Goal: Transaction & Acquisition: Subscribe to service/newsletter

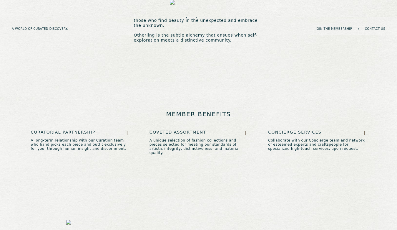
scroll to position [319, 0]
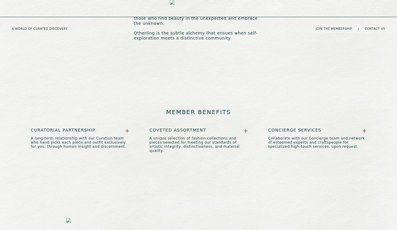
click at [128, 129] on icon at bounding box center [127, 131] width 4 height 4
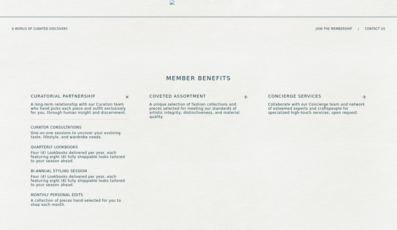
scroll to position [357, 0]
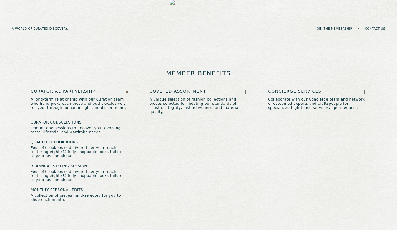
click at [127, 89] on icon at bounding box center [127, 91] width 5 height 5
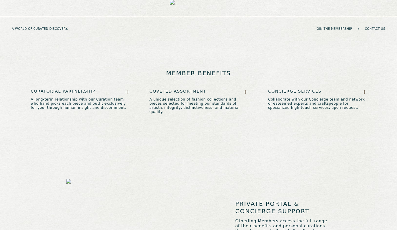
click at [246, 92] on icon at bounding box center [246, 92] width 4 height 0
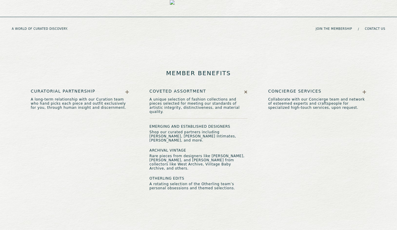
click at [246, 90] on icon at bounding box center [246, 91] width 2 height 2
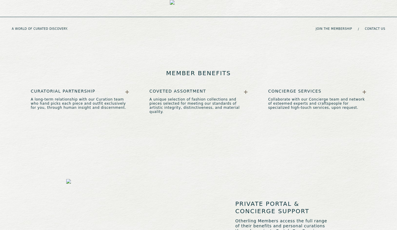
click at [353, 92] on icon at bounding box center [365, 92] width 4 height 0
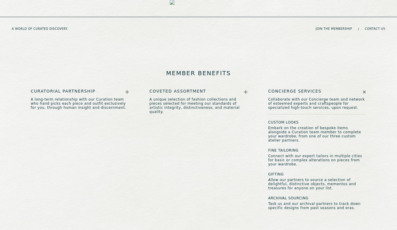
click at [353, 89] on icon at bounding box center [364, 91] width 5 height 5
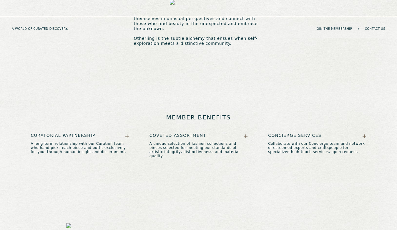
scroll to position [322, 0]
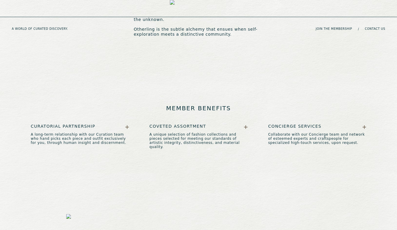
click at [127, 127] on icon at bounding box center [127, 127] width 4 height 0
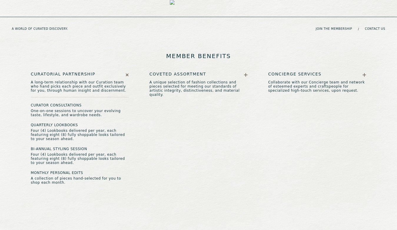
scroll to position [376, 0]
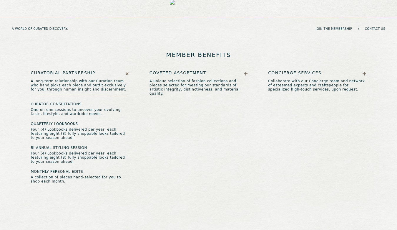
click at [128, 71] on icon at bounding box center [127, 73] width 5 height 5
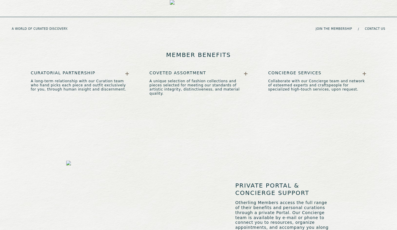
click at [247, 72] on icon at bounding box center [246, 74] width 4 height 4
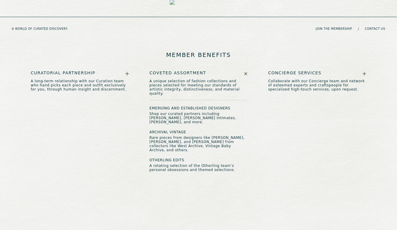
click at [247, 71] on icon at bounding box center [245, 73] width 5 height 5
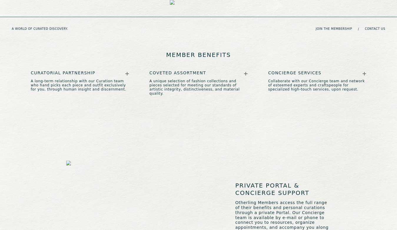
click at [353, 72] on icon at bounding box center [364, 74] width 0 height 4
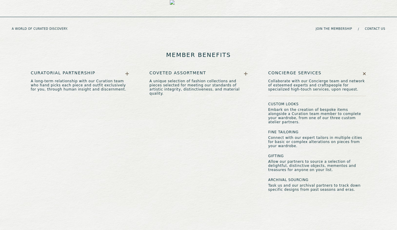
click at [353, 71] on icon at bounding box center [364, 73] width 5 height 5
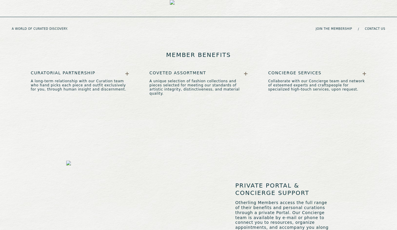
click at [246, 72] on icon at bounding box center [246, 74] width 0 height 4
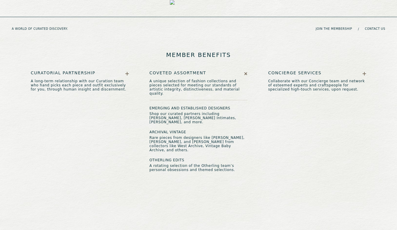
click at [126, 70] on div "Curatorial Partnership A long-term relationship with our Curation team who hand…" at bounding box center [80, 80] width 98 height 21
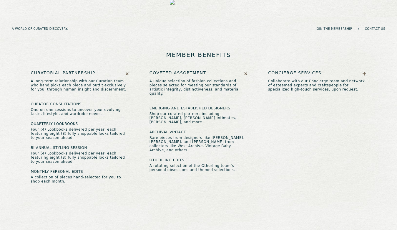
click at [127, 71] on icon at bounding box center [127, 73] width 5 height 5
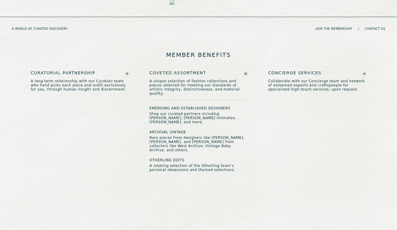
click at [127, 72] on icon at bounding box center [127, 74] width 4 height 4
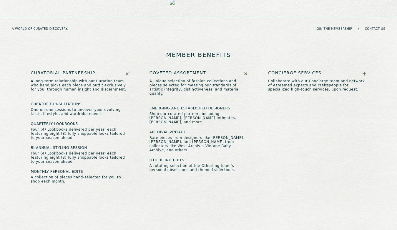
click at [127, 71] on icon at bounding box center [127, 73] width 5 height 5
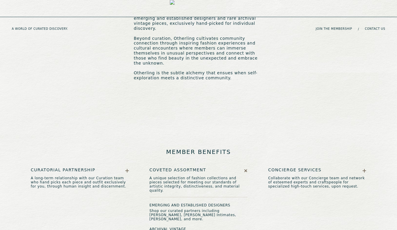
scroll to position [278, 0]
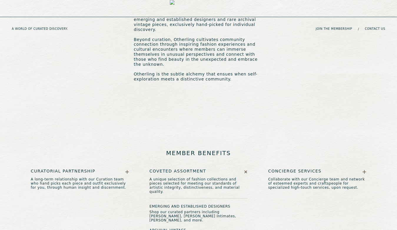
click at [246, 170] on icon at bounding box center [246, 171] width 2 height 2
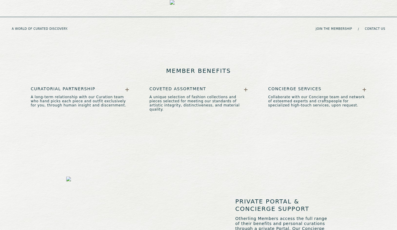
scroll to position [0, 0]
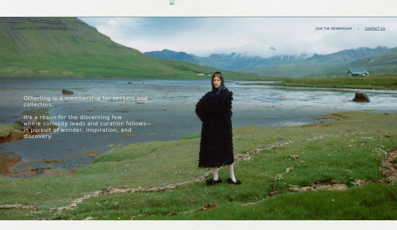
click at [353, 27] on link "Contact Us" at bounding box center [375, 29] width 20 height 4
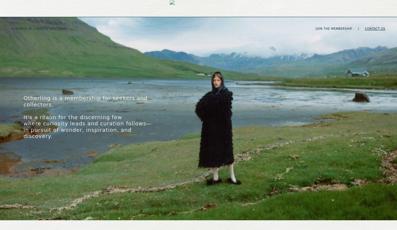
click at [353, 27] on link "Contact Us" at bounding box center [375, 29] width 20 height 4
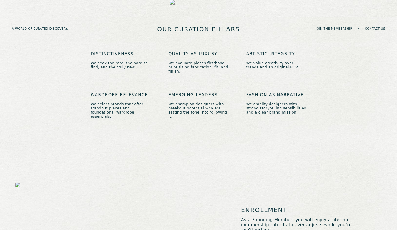
scroll to position [981, 0]
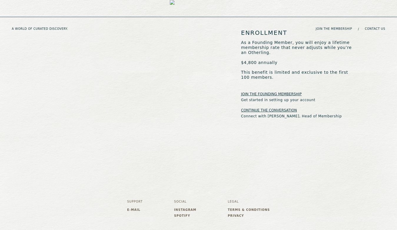
click at [132, 208] on link "E-mail" at bounding box center [135, 210] width 16 height 4
click at [188, 208] on link "Instagram" at bounding box center [185, 210] width 22 height 4
click at [185, 214] on link "Spotify" at bounding box center [185, 216] width 22 height 4
click at [250, 208] on link "Terms & Conditions" at bounding box center [249, 210] width 42 height 4
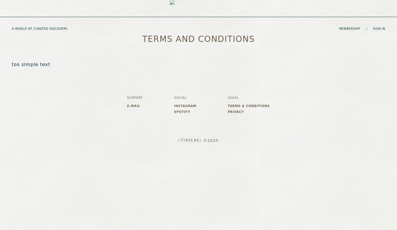
click at [241, 111] on link "Privacy" at bounding box center [249, 112] width 42 height 4
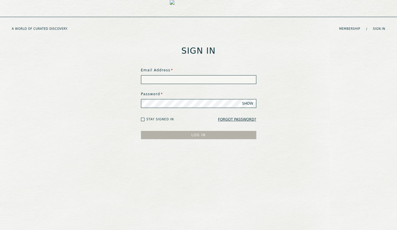
click at [198, 9] on img at bounding box center [199, 29] width 58 height 58
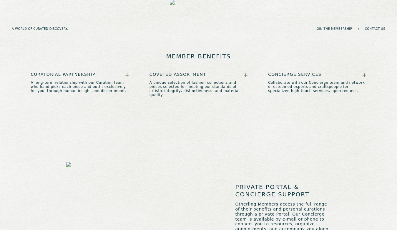
scroll to position [376, 0]
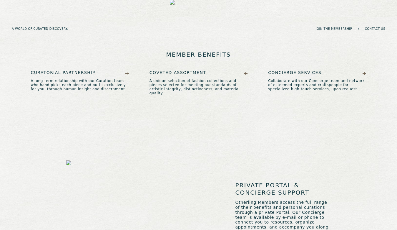
click at [366, 70] on div "Concierge Services Collaborate with our Concierge team and network of esteemed …" at bounding box center [317, 80] width 98 height 21
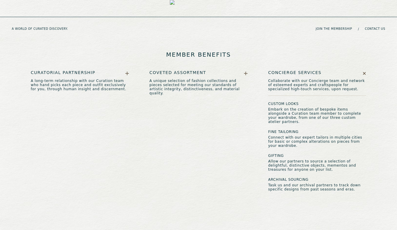
click at [246, 72] on icon at bounding box center [246, 74] width 4 height 4
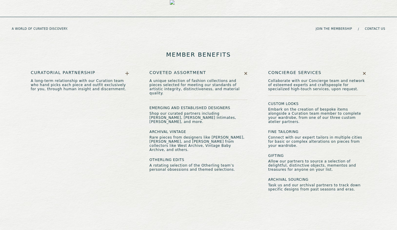
click at [125, 73] on icon at bounding box center [127, 73] width 4 height 0
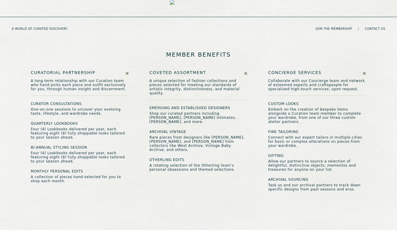
click at [126, 71] on icon at bounding box center [127, 73] width 5 height 5
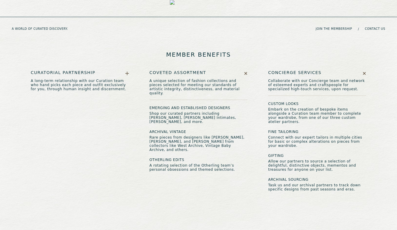
click at [245, 72] on icon at bounding box center [246, 73] width 2 height 2
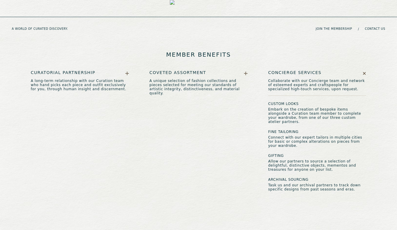
click at [364, 72] on icon at bounding box center [364, 73] width 2 height 2
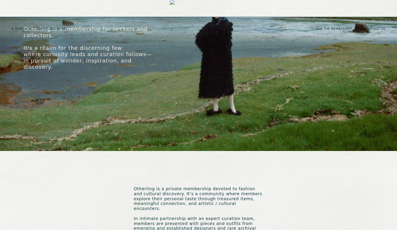
scroll to position [0, 0]
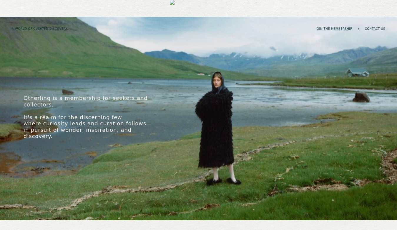
click at [334, 27] on link "join the membership" at bounding box center [334, 29] width 37 height 4
click at [327, 27] on link "join the membership" at bounding box center [334, 29] width 37 height 4
click at [333, 27] on link "join the membership" at bounding box center [334, 29] width 37 height 4
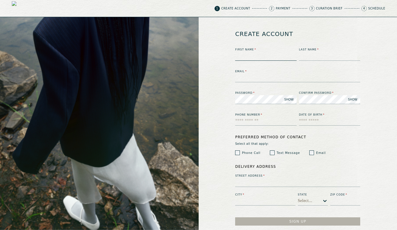
click at [260, 57] on input at bounding box center [266, 56] width 62 height 9
type input "******"
click at [305, 62] on div "First Name * ****** Last Name * Email * Password * SHOW Confirm password * SHOW…" at bounding box center [297, 126] width 125 height 157
click at [308, 57] on input at bounding box center [330, 56] width 62 height 9
type input "*****"
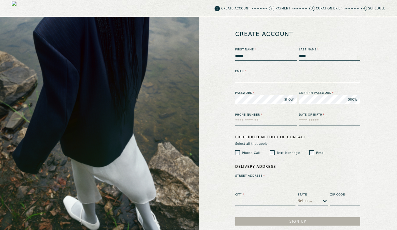
click at [273, 74] on input at bounding box center [297, 77] width 125 height 9
type input "**********"
click at [290, 100] on span "SHOW" at bounding box center [288, 99] width 9 height 4
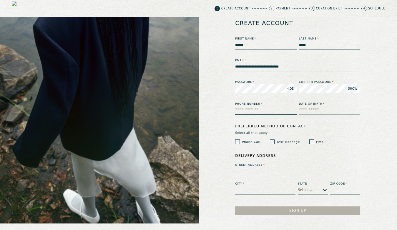
click at [258, 111] on input "text" at bounding box center [266, 110] width 62 height 9
type input "**********"
click at [308, 110] on input "text" at bounding box center [330, 110] width 62 height 9
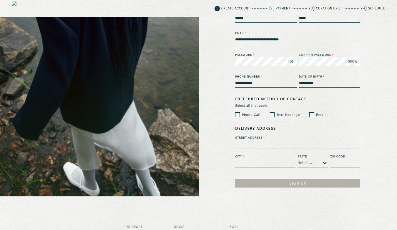
scroll to position [50, 0]
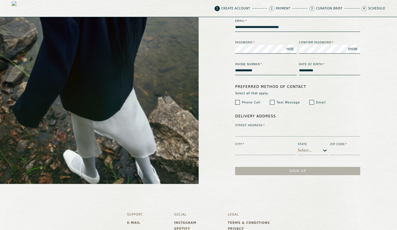
type input "**********"
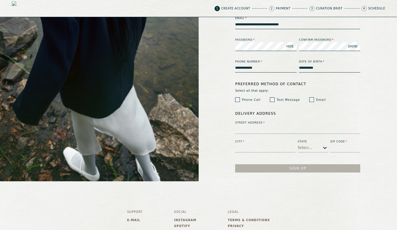
scroll to position [66, 0]
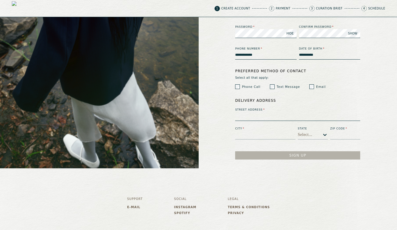
click at [251, 114] on input at bounding box center [297, 116] width 125 height 9
type input "**********"
click at [252, 135] on input at bounding box center [265, 134] width 60 height 9
type input "*"
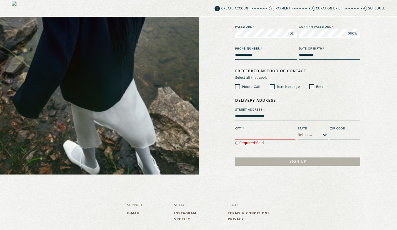
click at [283, 115] on input "**********" at bounding box center [297, 116] width 125 height 9
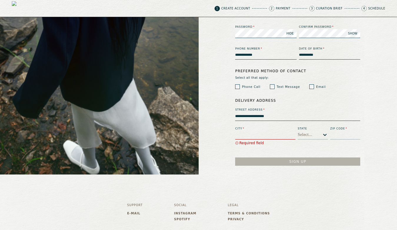
type input "**********"
click at [263, 133] on input at bounding box center [265, 134] width 60 height 9
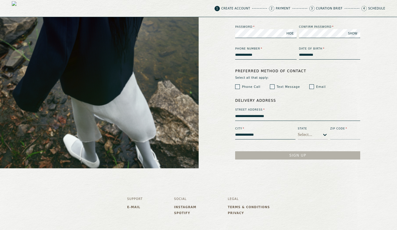
type input "**********"
click at [318, 135] on div "Select..." at bounding box center [310, 134] width 24 height 9
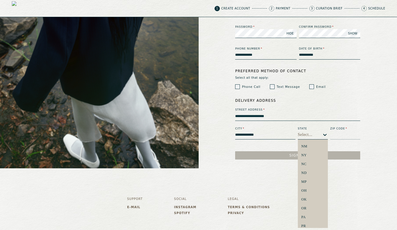
scroll to position [0, 0]
click at [315, 188] on div "CA" at bounding box center [312, 188] width 23 height 4
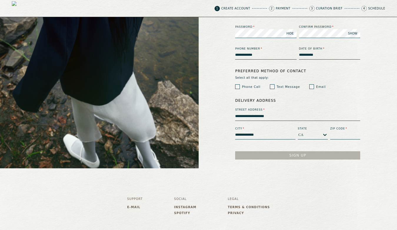
click at [342, 134] on input at bounding box center [345, 134] width 30 height 9
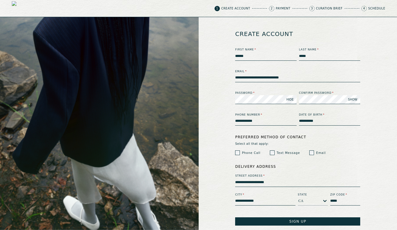
type input "*****"
click at [293, 220] on button "Sign Up" at bounding box center [297, 221] width 125 height 8
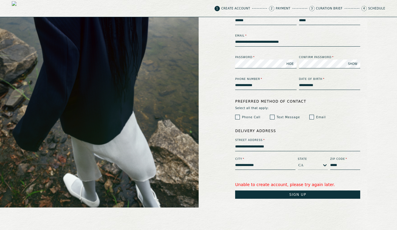
scroll to position [37, 0]
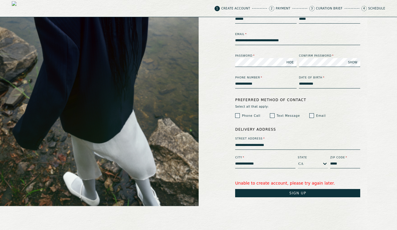
click at [310, 191] on button "Sign Up" at bounding box center [297, 193] width 125 height 8
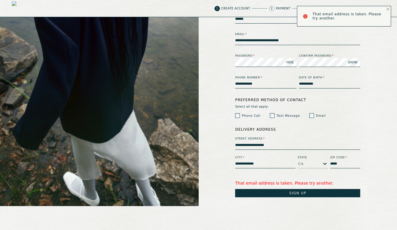
click at [386, 10] on div "That email address is taken. Please try another." at bounding box center [344, 16] width 94 height 21
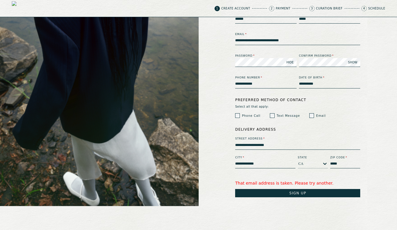
scroll to position [0, 0]
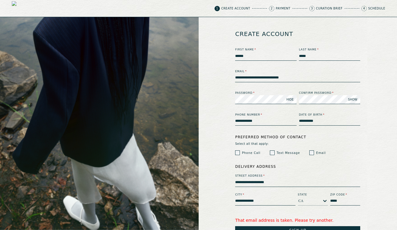
click at [304, 77] on input "**********" at bounding box center [297, 77] width 125 height 9
click at [261, 77] on input "**********" at bounding box center [297, 77] width 125 height 9
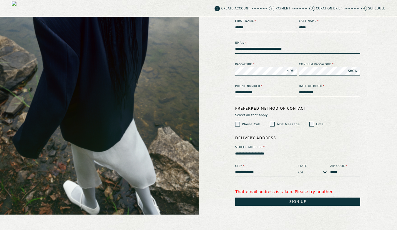
type input "**********"
click at [293, 200] on button "Sign Up" at bounding box center [297, 201] width 125 height 8
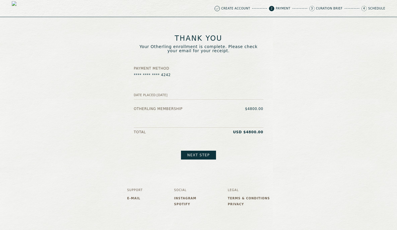
click at [201, 156] on link "Next step" at bounding box center [198, 154] width 35 height 9
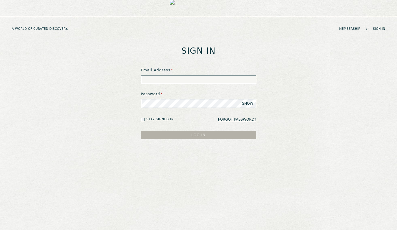
click at [170, 75] on input at bounding box center [198, 79] width 115 height 9
type input "*"
type input "**********"
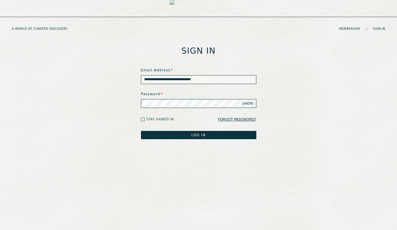
click at [199, 135] on button "LOG IN" at bounding box center [198, 135] width 115 height 8
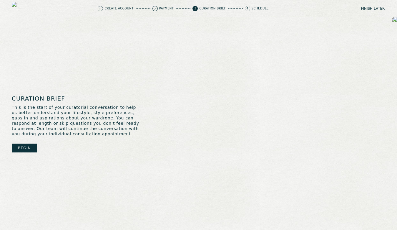
click at [24, 147] on button "Begin" at bounding box center [24, 147] width 25 height 9
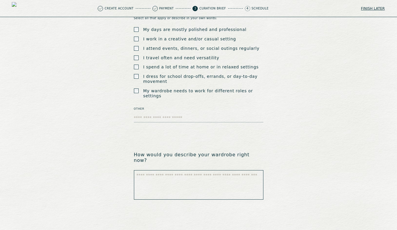
scroll to position [55, 0]
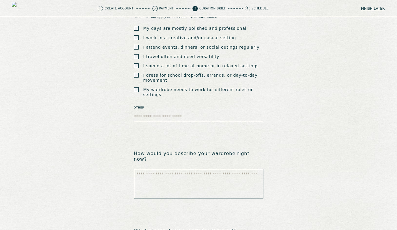
click at [151, 112] on textarea "Other" at bounding box center [199, 116] width 130 height 9
type textarea "*"
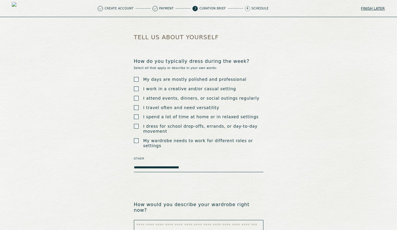
scroll to position [0, 0]
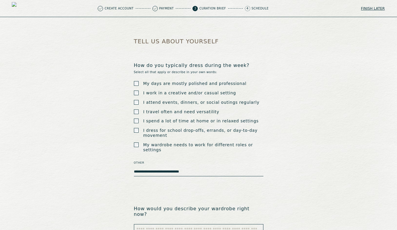
click at [137, 167] on textarea "**********" at bounding box center [199, 171] width 130 height 9
click at [135, 167] on textarea "**********" at bounding box center [199, 171] width 130 height 9
click at [201, 167] on textarea "**********" at bounding box center [199, 171] width 130 height 9
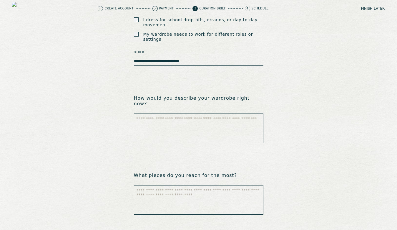
scroll to position [112, 0]
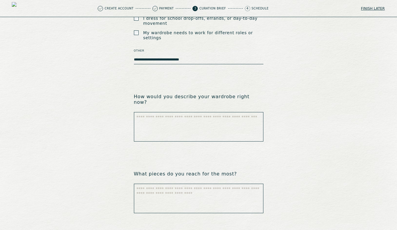
type textarea "**********"
click at [167, 112] on textarea at bounding box center [199, 126] width 130 height 29
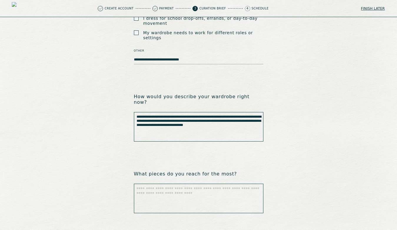
drag, startPoint x: 172, startPoint y: 117, endPoint x: 170, endPoint y: 113, distance: 4.9
click at [170, 113] on textarea "**********" at bounding box center [199, 126] width 130 height 29
click at [168, 119] on textarea "**********" at bounding box center [199, 126] width 130 height 29
paste textarea "**********"
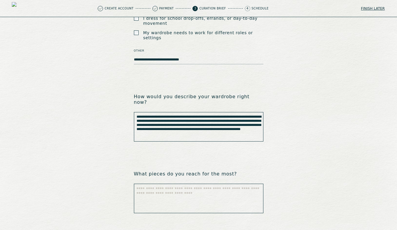
paste textarea "**********"
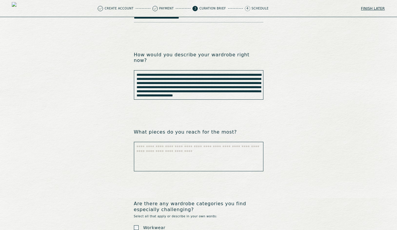
type textarea "**********"
click at [178, 142] on textarea at bounding box center [199, 156] width 130 height 29
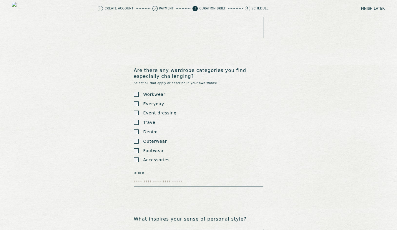
scroll to position [288, 0]
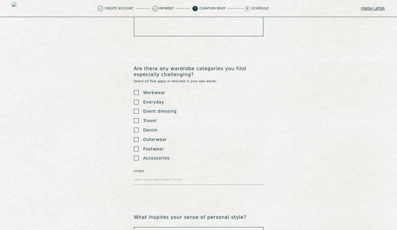
type textarea "**********"
click at [136, 141] on div "Workwear Everyday Event dressing Travel Denim Outerwear Footwear Accessories" at bounding box center [199, 125] width 130 height 70
click at [137, 126] on div "Workwear Everyday Event dressing Travel Denim Outerwear Footwear Accessories" at bounding box center [199, 125] width 130 height 70
click at [146, 176] on textarea "Other" at bounding box center [199, 180] width 130 height 9
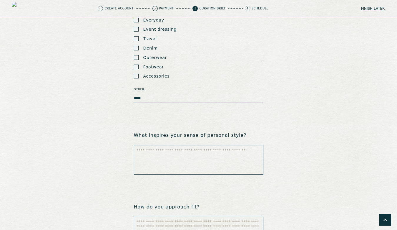
scroll to position [382, 0]
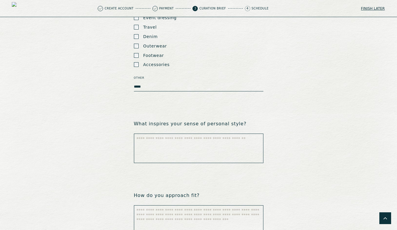
type textarea "*****"
click at [183, 134] on textarea at bounding box center [199, 147] width 130 height 29
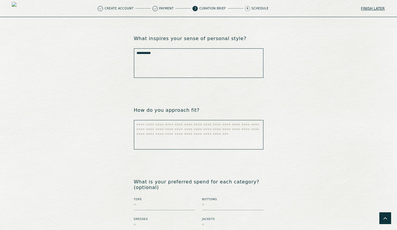
scroll to position [470, 0]
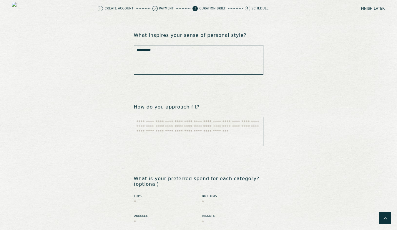
type textarea "*********"
click at [189, 122] on textarea at bounding box center [199, 131] width 130 height 29
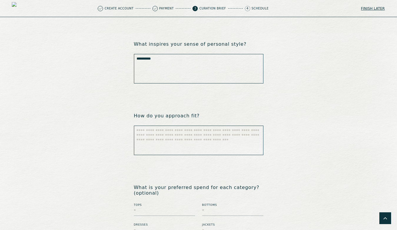
click at [203, 125] on textarea at bounding box center [199, 139] width 130 height 29
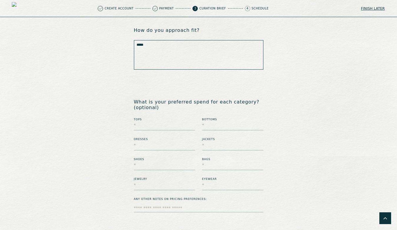
scroll to position [548, 0]
type textarea "*****"
click at [169, 120] on input "text" at bounding box center [164, 124] width 61 height 9
type input "******"
click at [167, 140] on input "text" at bounding box center [164, 144] width 61 height 9
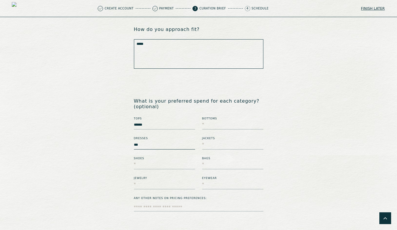
type input "*"
type input "****"
click at [160, 160] on input "text" at bounding box center [164, 164] width 61 height 9
type input "****"
click at [156, 180] on input "text" at bounding box center [164, 184] width 61 height 9
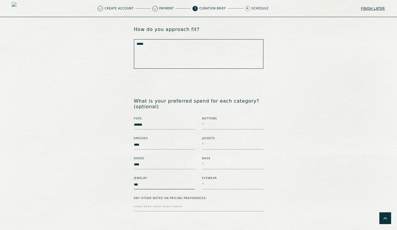
type input "***"
click at [210, 180] on input "text" at bounding box center [232, 184] width 61 height 9
type input "***"
click at [212, 160] on input "text" at bounding box center [232, 164] width 61 height 9
type input "***"
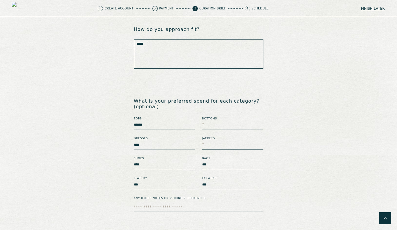
click at [209, 140] on input "text" at bounding box center [232, 144] width 61 height 9
type input "**"
click at [205, 120] on input "text" at bounding box center [232, 124] width 61 height 9
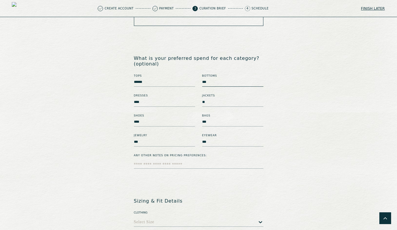
scroll to position [598, 0]
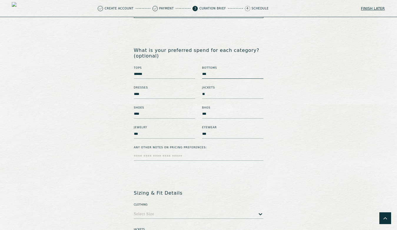
type input "***"
click at [174, 152] on textarea "Any other notes on pricing preferences:" at bounding box center [199, 156] width 130 height 9
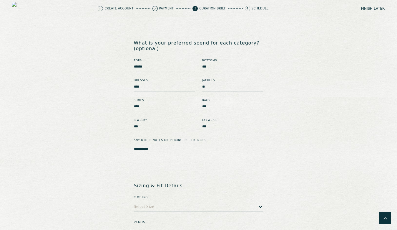
scroll to position [607, 0]
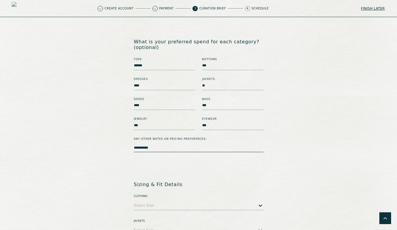
type textarea "**********"
drag, startPoint x: 160, startPoint y: 38, endPoint x: 129, endPoint y: 38, distance: 30.9
click at [129, 38] on div "**********" at bounding box center [198, 51] width 397 height 1283
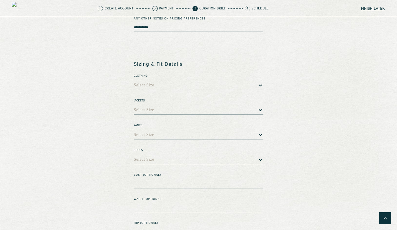
scroll to position [732, 0]
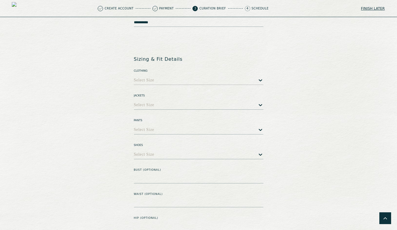
click at [181, 78] on div at bounding box center [205, 80] width 103 height 4
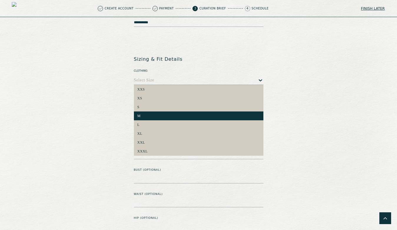
click at [171, 114] on div "M" at bounding box center [198, 116] width 122 height 4
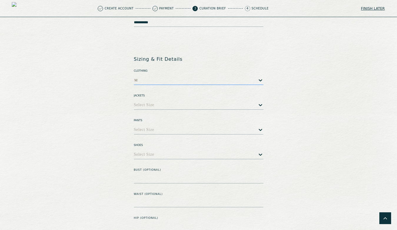
click at [172, 78] on div at bounding box center [197, 80] width 119 height 4
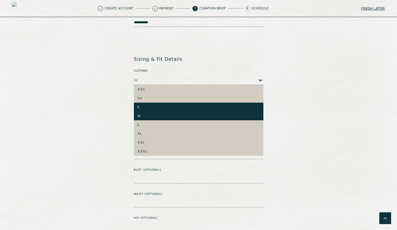
click at [169, 102] on div "S" at bounding box center [199, 106] width 130 height 9
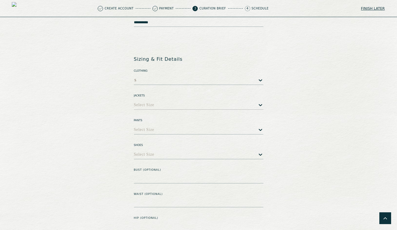
click at [169, 100] on div "Select Size" at bounding box center [196, 104] width 124 height 9
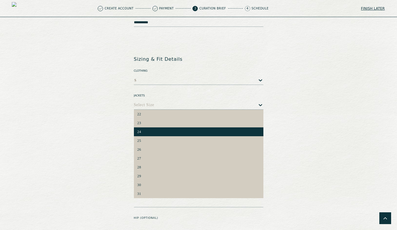
click at [167, 130] on div "24" at bounding box center [198, 132] width 122 height 4
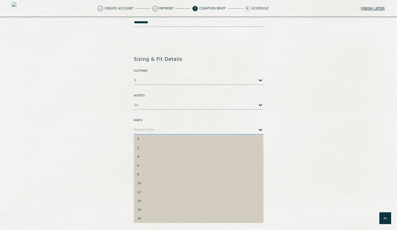
click at [164, 125] on div "Select Size" at bounding box center [196, 129] width 124 height 9
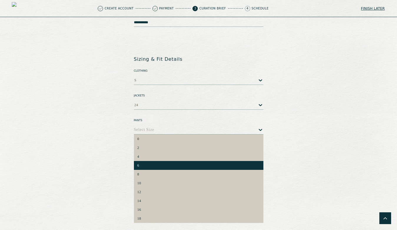
click at [161, 163] on div "6" at bounding box center [198, 165] width 122 height 4
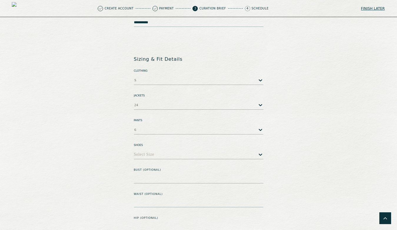
scroll to position [756, 0]
click at [161, 128] on div at bounding box center [205, 130] width 103 height 4
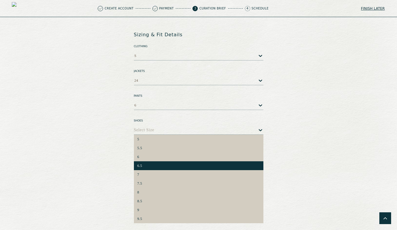
click at [160, 161] on div "6.5" at bounding box center [199, 165] width 130 height 9
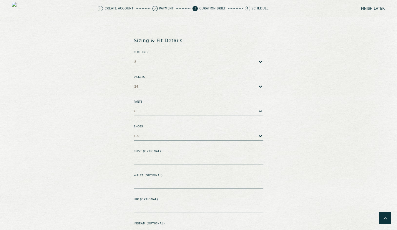
scroll to position [754, 0]
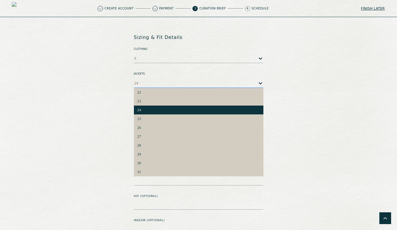
click at [257, 81] on div at bounding box center [198, 83] width 119 height 4
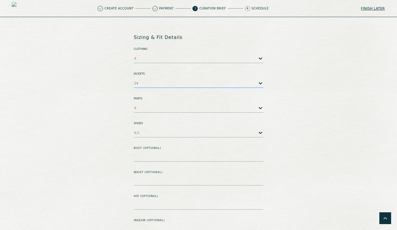
click at [257, 81] on div at bounding box center [198, 83] width 119 height 4
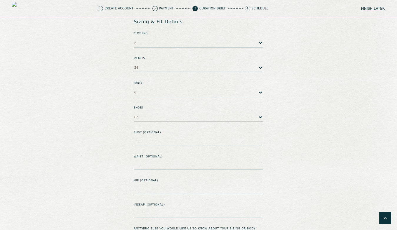
scroll to position [770, 0]
click at [260, 113] on icon at bounding box center [261, 116] width 6 height 6
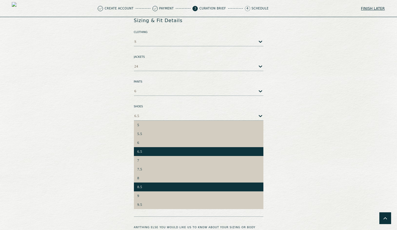
click at [151, 185] on div "8.5" at bounding box center [198, 187] width 122 height 4
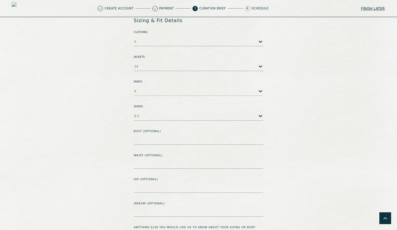
click at [170, 89] on div at bounding box center [197, 91] width 121 height 4
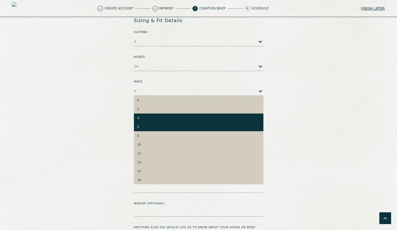
click at [161, 113] on div "4" at bounding box center [199, 117] width 130 height 9
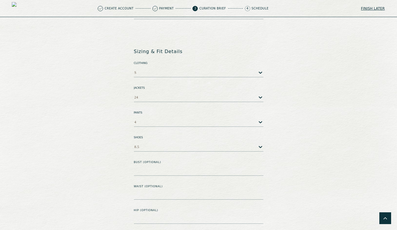
scroll to position [726, 0]
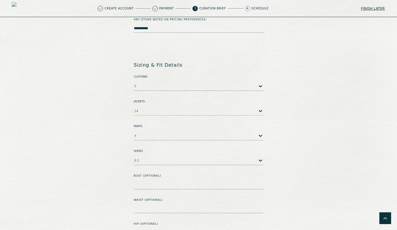
click at [169, 109] on div at bounding box center [198, 111] width 119 height 4
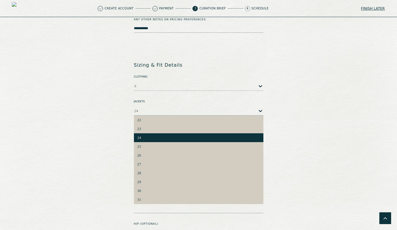
click at [174, 84] on div at bounding box center [197, 86] width 120 height 4
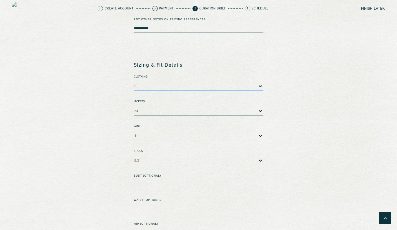
click at [173, 84] on div at bounding box center [197, 86] width 120 height 4
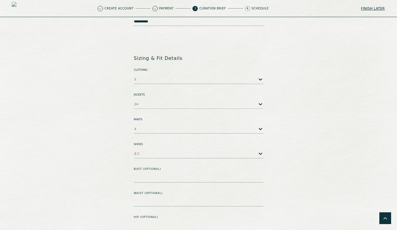
scroll to position [734, 0]
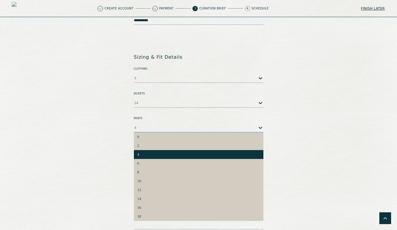
click at [164, 123] on div "4" at bounding box center [196, 127] width 124 height 9
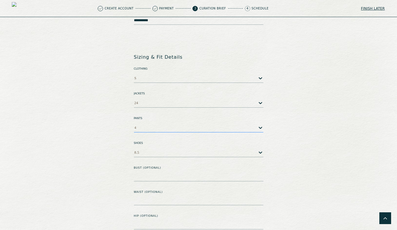
click at [164, 125] on div at bounding box center [197, 127] width 121 height 4
click at [165, 147] on div "8.5" at bounding box center [196, 151] width 124 height 9
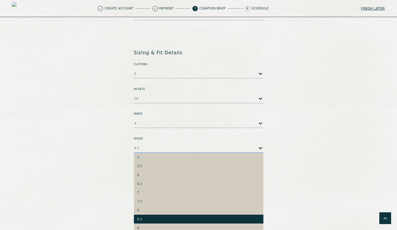
scroll to position [739, 0]
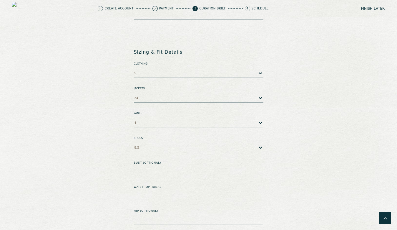
click at [166, 142] on div "8.5" at bounding box center [196, 146] width 124 height 9
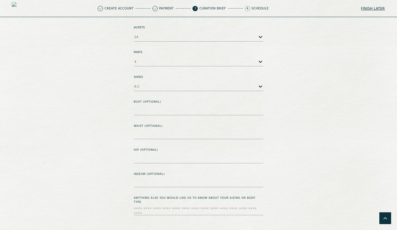
scroll to position [800, 0]
click at [152, 106] on textarea "Bust (optional)" at bounding box center [199, 110] width 130 height 9
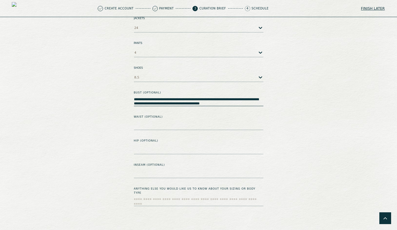
scroll to position [812, 0]
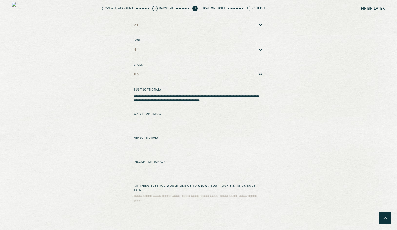
type textarea "**********"
click at [192, 118] on textarea "Bust (optional)" at bounding box center [199, 122] width 130 height 9
type textarea "******"
click at [170, 142] on textarea "Bust (optional)" at bounding box center [199, 146] width 130 height 9
type textarea "*****"
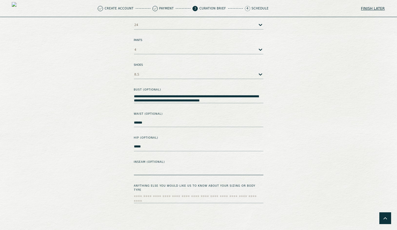
click at [150, 166] on textarea "Bust (optional)" at bounding box center [199, 170] width 130 height 9
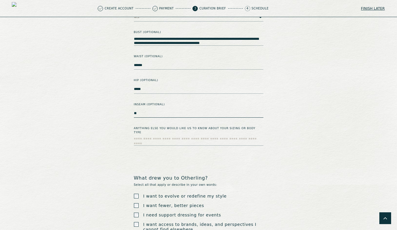
scroll to position [870, 0]
type textarea "**"
click at [175, 136] on textarea "Bust (optional)" at bounding box center [199, 140] width 130 height 9
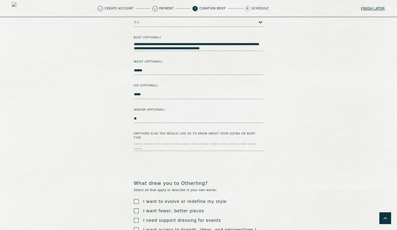
scroll to position [864, 0]
click at [161, 142] on textarea "Bust (optional)" at bounding box center [199, 146] width 130 height 9
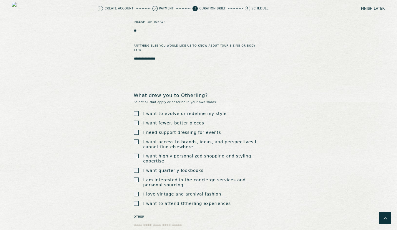
scroll to position [953, 0]
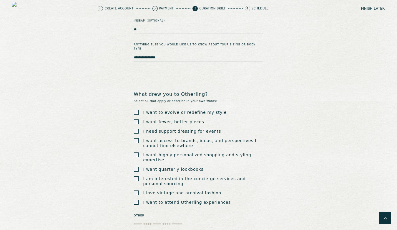
type textarea "**********"
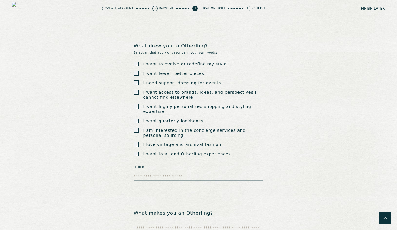
scroll to position [1008, 0]
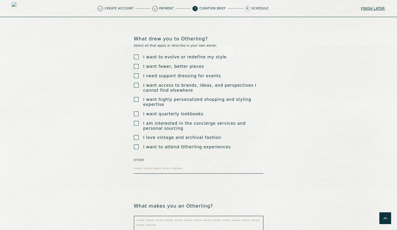
click at [151, 165] on textarea "Other" at bounding box center [199, 169] width 130 height 9
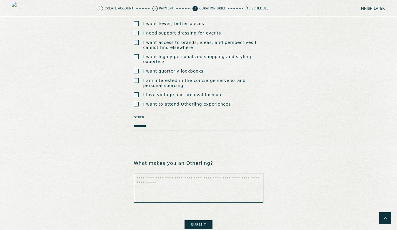
type textarea "*********"
click at [200, 173] on textarea at bounding box center [199, 187] width 130 height 29
type textarea "******"
click at [200, 220] on button "Submit" at bounding box center [199, 224] width 28 height 9
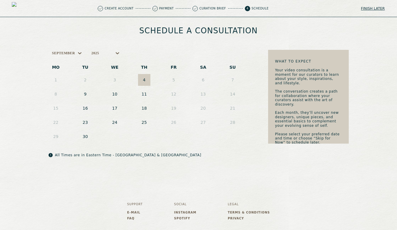
click at [145, 108] on button "18" at bounding box center [144, 108] width 12 height 12
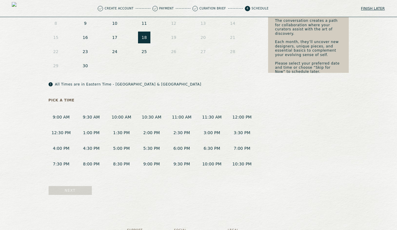
scroll to position [71, 0]
click at [180, 132] on button "2:30 PM" at bounding box center [181, 132] width 25 height 11
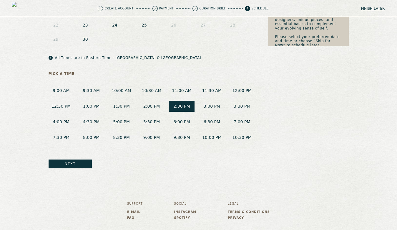
scroll to position [98, 0]
click at [71, 165] on button "Next" at bounding box center [70, 163] width 43 height 9
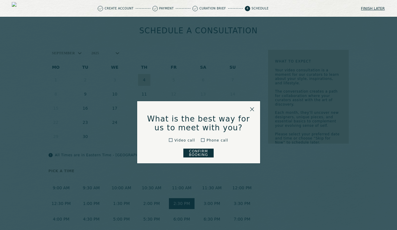
click at [202, 152] on button "Confirm Booking" at bounding box center [198, 152] width 30 height 9
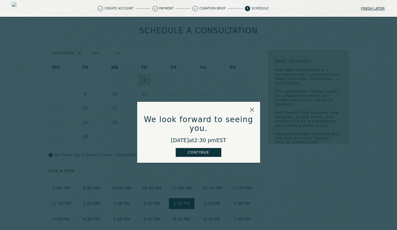
click at [202, 148] on button "Continue" at bounding box center [199, 152] width 46 height 9
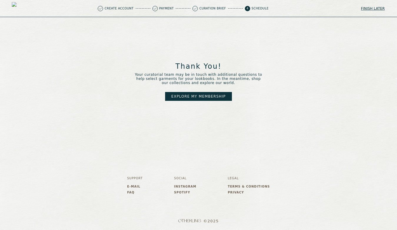
click at [201, 95] on link "Explore my membership" at bounding box center [198, 96] width 67 height 9
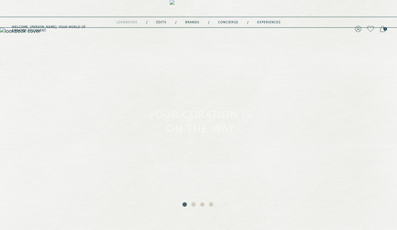
click at [193, 203] on button "2" at bounding box center [194, 205] width 6 height 6
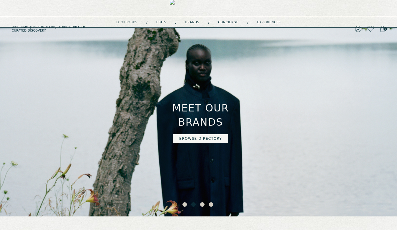
click at [203, 205] on button "3" at bounding box center [203, 205] width 6 height 6
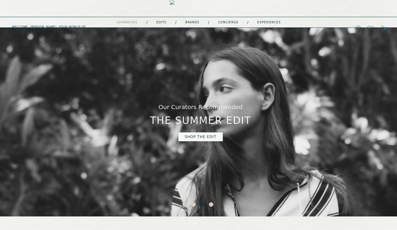
click at [211, 205] on button "4" at bounding box center [212, 205] width 6 height 6
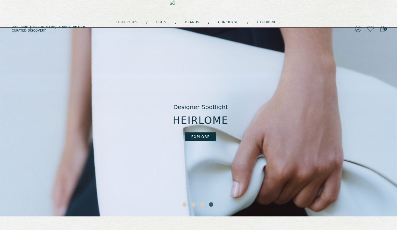
click at [202, 205] on button "3" at bounding box center [203, 205] width 6 height 6
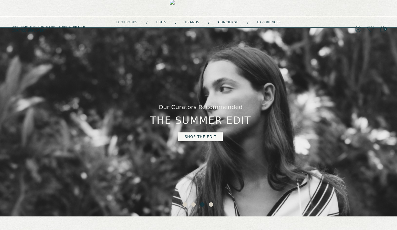
click at [193, 205] on button "2" at bounding box center [194, 205] width 6 height 6
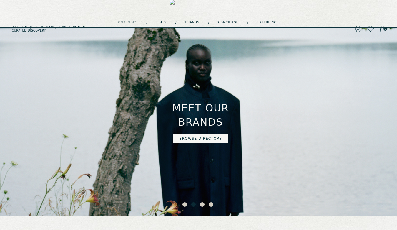
click at [212, 205] on button "4" at bounding box center [212, 205] width 6 height 6
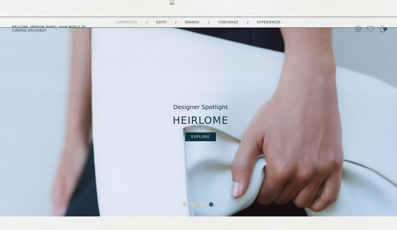
click at [205, 205] on button "3" at bounding box center [203, 205] width 6 height 6
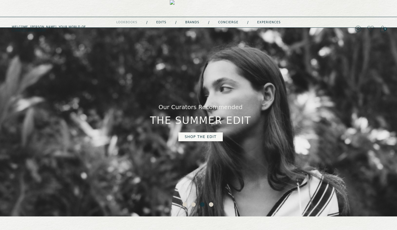
click at [194, 205] on button "2" at bounding box center [194, 205] width 6 height 6
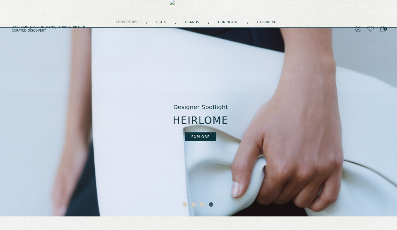
click at [130, 21] on div "lookbooks" at bounding box center [126, 22] width 21 height 3
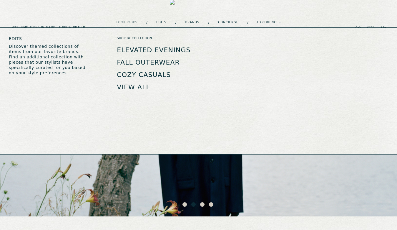
click at [159, 21] on link "Edits" at bounding box center [161, 22] width 10 height 3
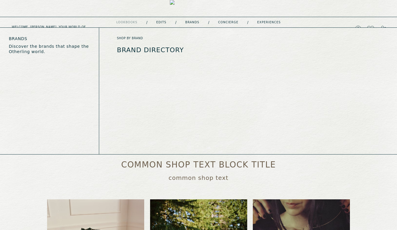
click at [194, 22] on link "Brands" at bounding box center [192, 22] width 14 height 3
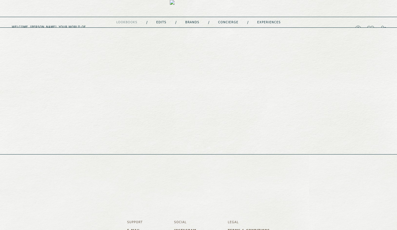
click at [226, 22] on link "concierge" at bounding box center [228, 22] width 20 height 3
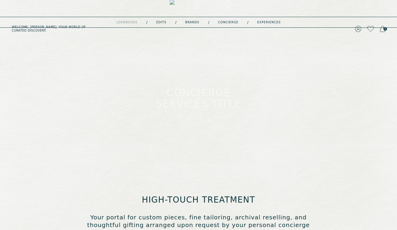
type input "**********"
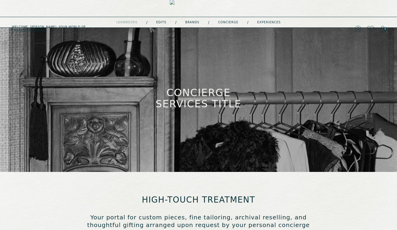
type input "**********"
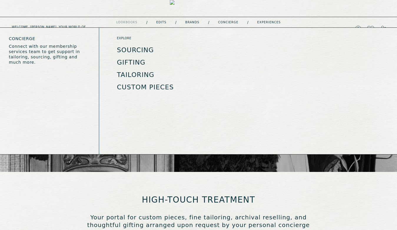
click at [229, 21] on link "concierge" at bounding box center [228, 22] width 20 height 3
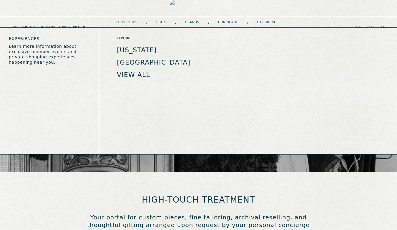
click at [267, 23] on link "experiences" at bounding box center [269, 22] width 24 height 3
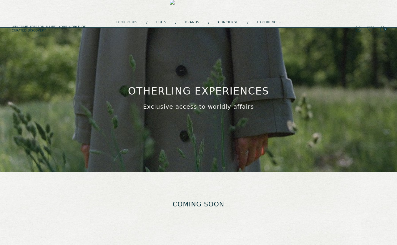
click at [193, 14] on div "Welcome, [PERSON_NAME] . Your world of curated discovery. 0" at bounding box center [198, 8] width 397 height 17
click at [193, 9] on img at bounding box center [199, 29] width 58 height 58
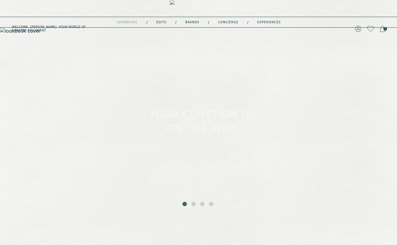
click at [195, 205] on button "2" at bounding box center [194, 205] width 6 height 6
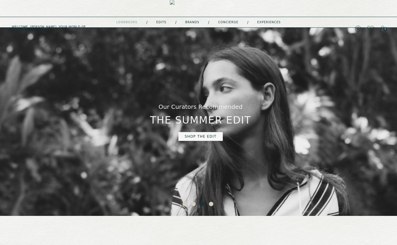
click at [212, 205] on button "4" at bounding box center [212, 205] width 6 height 6
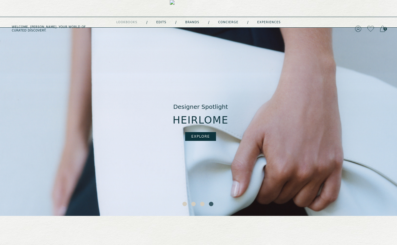
click at [204, 204] on button "3" at bounding box center [203, 205] width 6 height 6
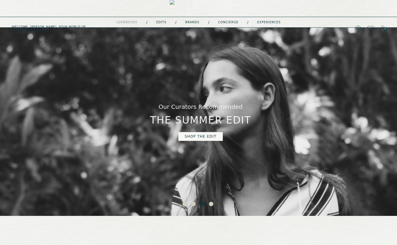
click at [185, 205] on button "1" at bounding box center [186, 205] width 6 height 6
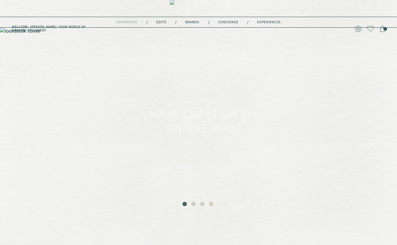
click at [193, 205] on button "2" at bounding box center [194, 205] width 6 height 6
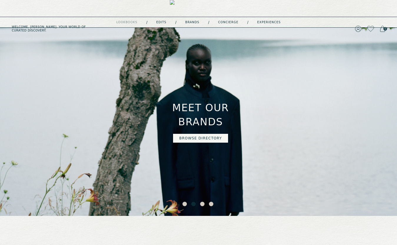
click at [205, 204] on button "3" at bounding box center [203, 205] width 6 height 6
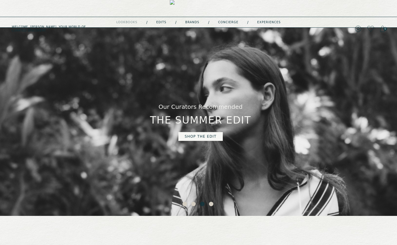
click at [212, 205] on button "4" at bounding box center [212, 205] width 6 height 6
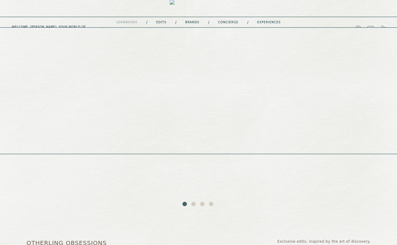
click at [163, 21] on link "Edits" at bounding box center [161, 22] width 10 height 3
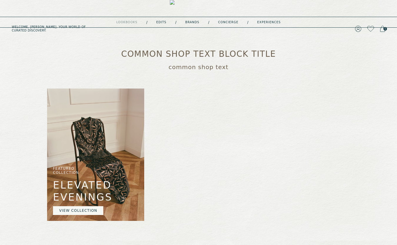
scroll to position [168, 0]
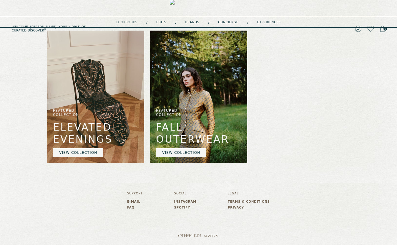
click at [181, 129] on h2 "FALL OUTERWEAR" at bounding box center [174, 134] width 37 height 27
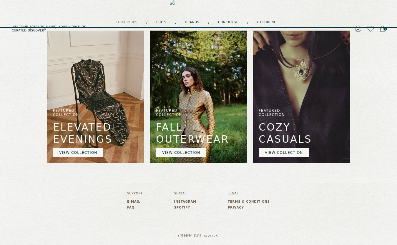
click at [179, 151] on link "VIEW COLLECTION" at bounding box center [181, 152] width 50 height 9
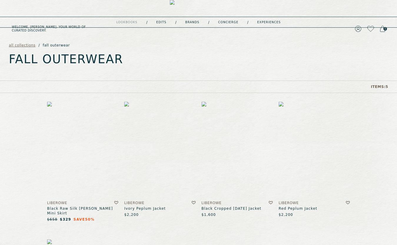
click at [240, 164] on img at bounding box center [237, 150] width 71 height 96
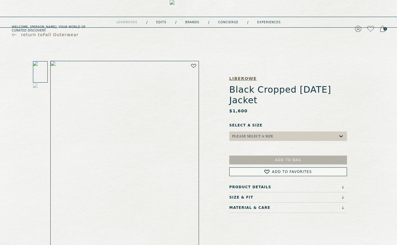
click at [244, 79] on h5 "Liberowe" at bounding box center [288, 79] width 118 height 6
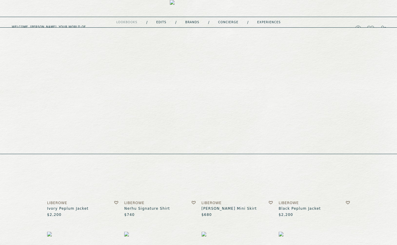
click at [191, 23] on link "Brands" at bounding box center [192, 22] width 14 height 3
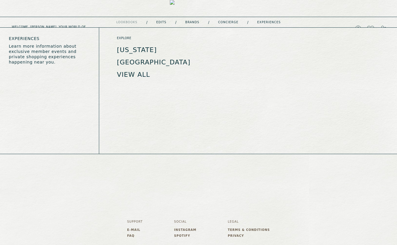
click at [271, 21] on link "experiences" at bounding box center [269, 22] width 24 height 3
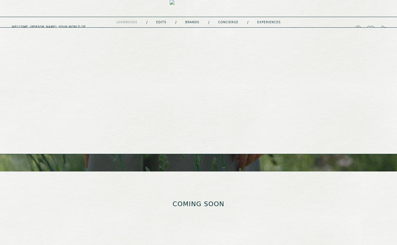
click at [231, 21] on link "concierge" at bounding box center [228, 22] width 20 height 3
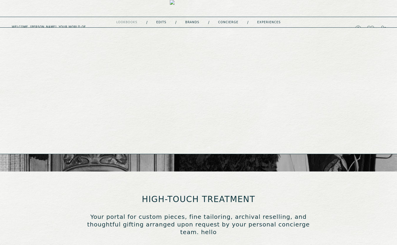
click at [195, 21] on link "Brands" at bounding box center [192, 22] width 14 height 3
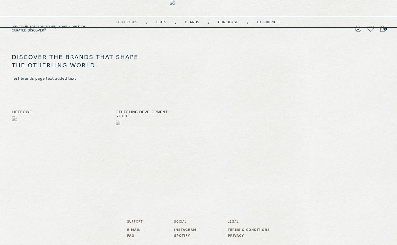
click at [188, 9] on img at bounding box center [199, 29] width 58 height 58
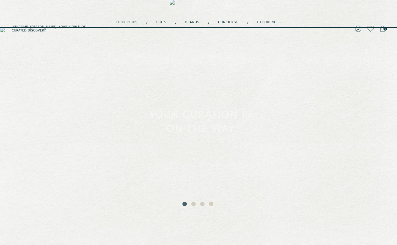
click at [192, 204] on button "2" at bounding box center [194, 205] width 6 height 6
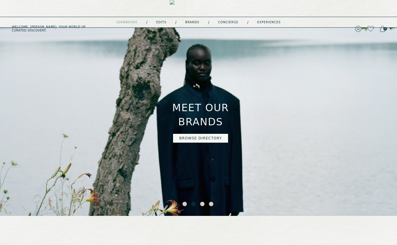
click at [201, 206] on button "3" at bounding box center [203, 205] width 6 height 6
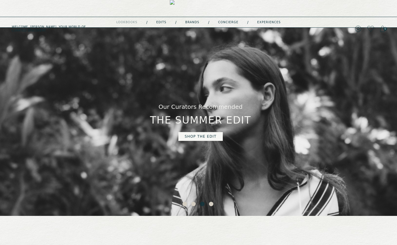
click at [211, 204] on button "4" at bounding box center [212, 205] width 6 height 6
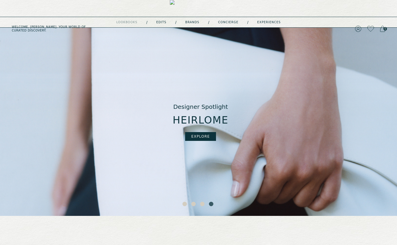
click at [203, 203] on button "3" at bounding box center [203, 205] width 6 height 6
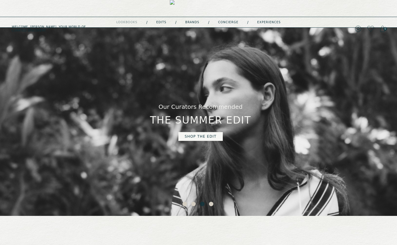
click at [193, 205] on button "2" at bounding box center [194, 205] width 6 height 6
click at [212, 205] on button "4" at bounding box center [212, 205] width 6 height 6
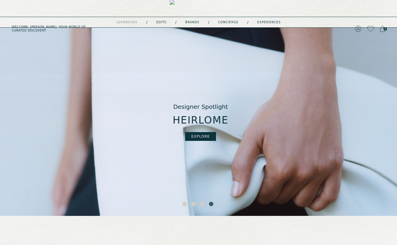
click at [203, 204] on button "3" at bounding box center [203, 205] width 6 height 6
click at [194, 205] on button "2" at bounding box center [194, 205] width 6 height 6
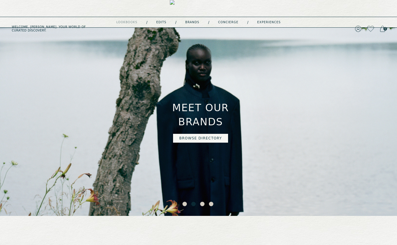
click at [189, 205] on ul "1 2 3 4" at bounding box center [198, 204] width 397 height 8
click at [195, 205] on button "2" at bounding box center [194, 205] width 6 height 6
click at [203, 205] on button "3" at bounding box center [203, 205] width 6 height 6
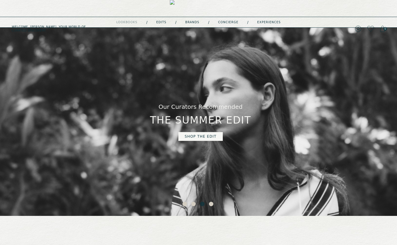
click at [211, 205] on button "4" at bounding box center [212, 205] width 6 height 6
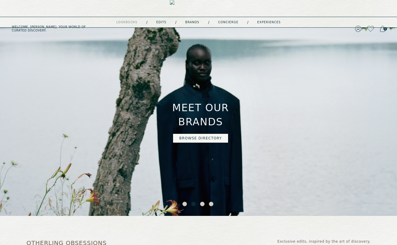
click at [212, 204] on button "4" at bounding box center [212, 205] width 6 height 6
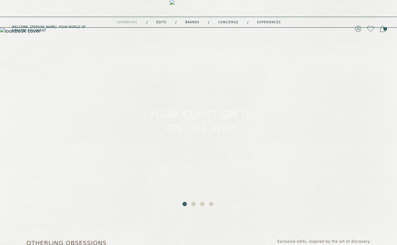
click at [192, 205] on button "2" at bounding box center [194, 205] width 6 height 6
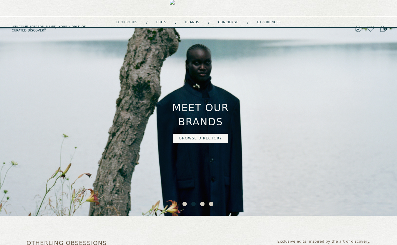
click at [200, 205] on ul "1 2 3 4" at bounding box center [198, 204] width 397 height 8
click at [203, 206] on button "3" at bounding box center [203, 205] width 6 height 6
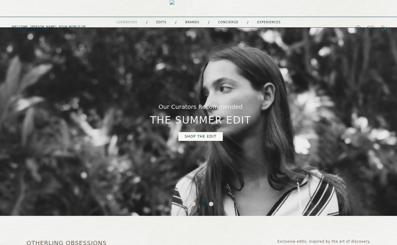
click at [210, 206] on button "4" at bounding box center [212, 205] width 6 height 6
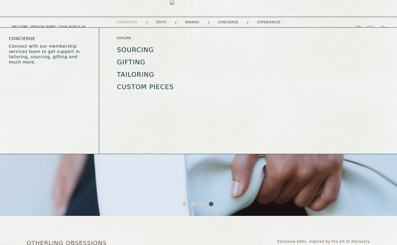
click at [228, 21] on link "concierge" at bounding box center [228, 22] width 20 height 3
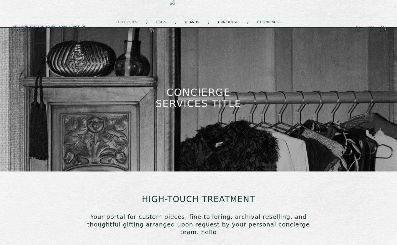
click at [270, 20] on nav "lookbooks Coming soon / Edits / Brands / concierge / experiences" at bounding box center [198, 22] width 165 height 5
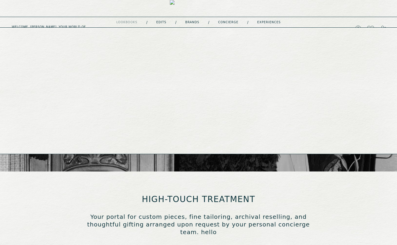
click at [268, 23] on link "experiences" at bounding box center [269, 22] width 24 height 3
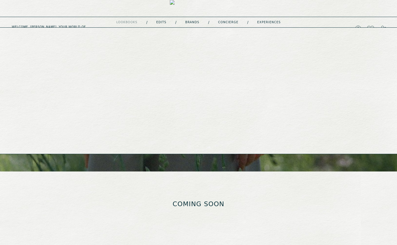
click at [226, 22] on link "concierge" at bounding box center [228, 22] width 20 height 3
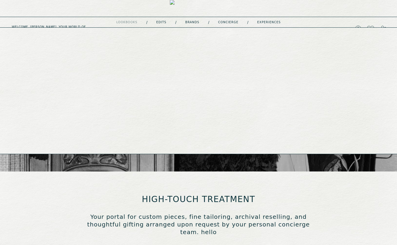
click at [161, 22] on link "Edits" at bounding box center [161, 22] width 10 height 3
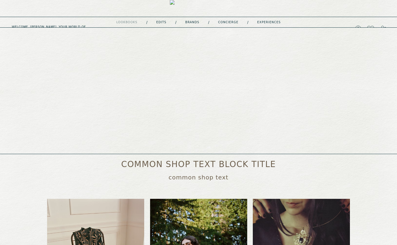
click at [232, 23] on link "concierge" at bounding box center [228, 22] width 20 height 3
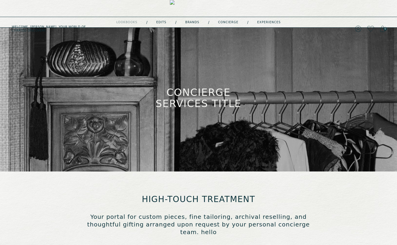
click at [199, 5] on img at bounding box center [199, 29] width 58 height 58
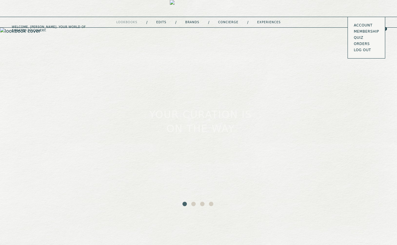
click at [359, 26] on icon at bounding box center [358, 29] width 6 height 6
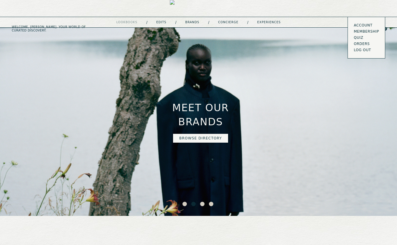
click at [372, 26] on icon at bounding box center [371, 29] width 6 height 6
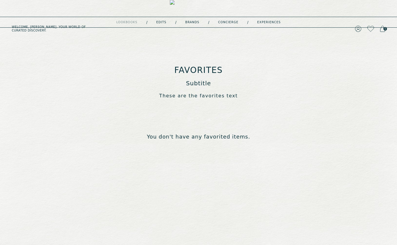
click at [383, 26] on icon at bounding box center [382, 29] width 5 height 6
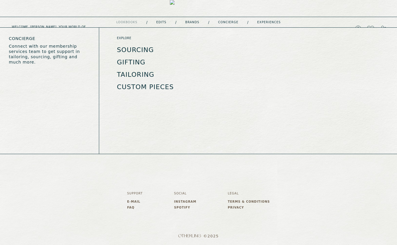
click at [230, 22] on link "concierge" at bounding box center [228, 22] width 20 height 3
